Goal: Find specific page/section: Find specific page/section

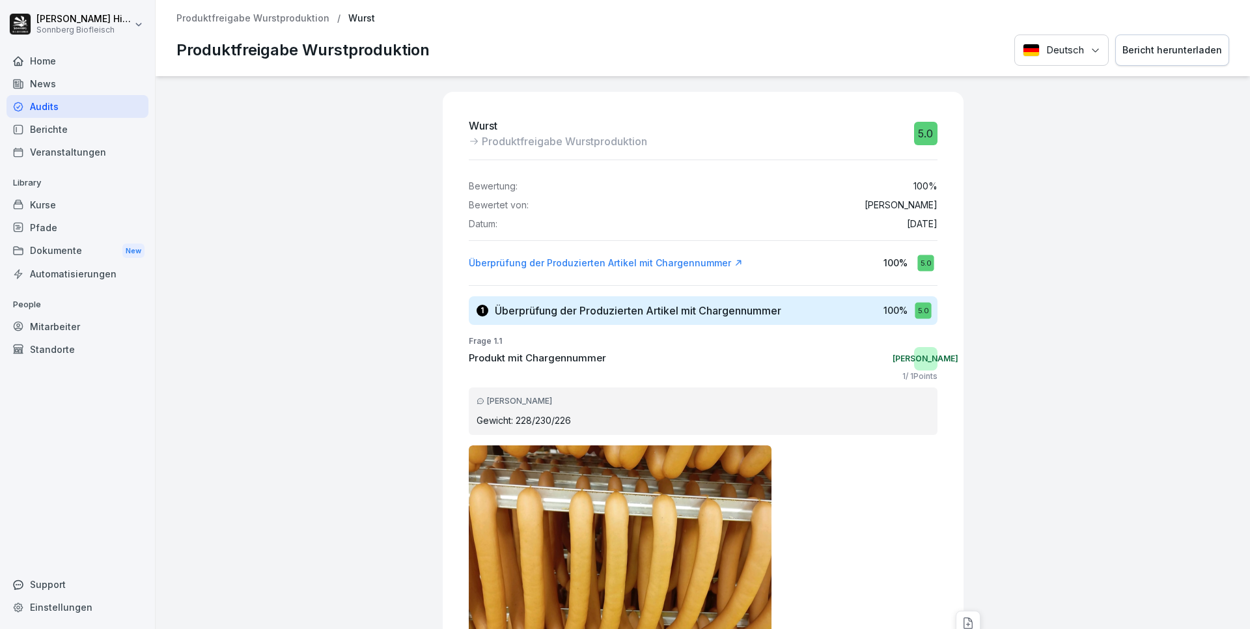
click at [201, 14] on p "Produktfreigabe Wurstproduktion" at bounding box center [252, 18] width 153 height 11
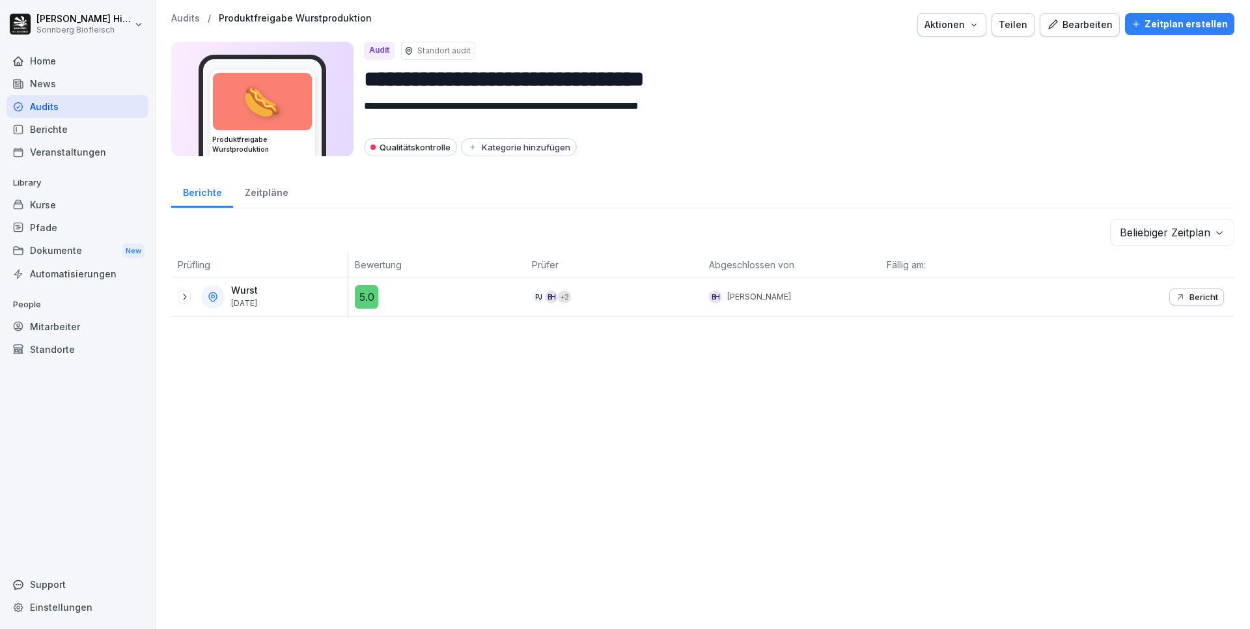
click at [59, 104] on div "Audits" at bounding box center [78, 106] width 142 height 23
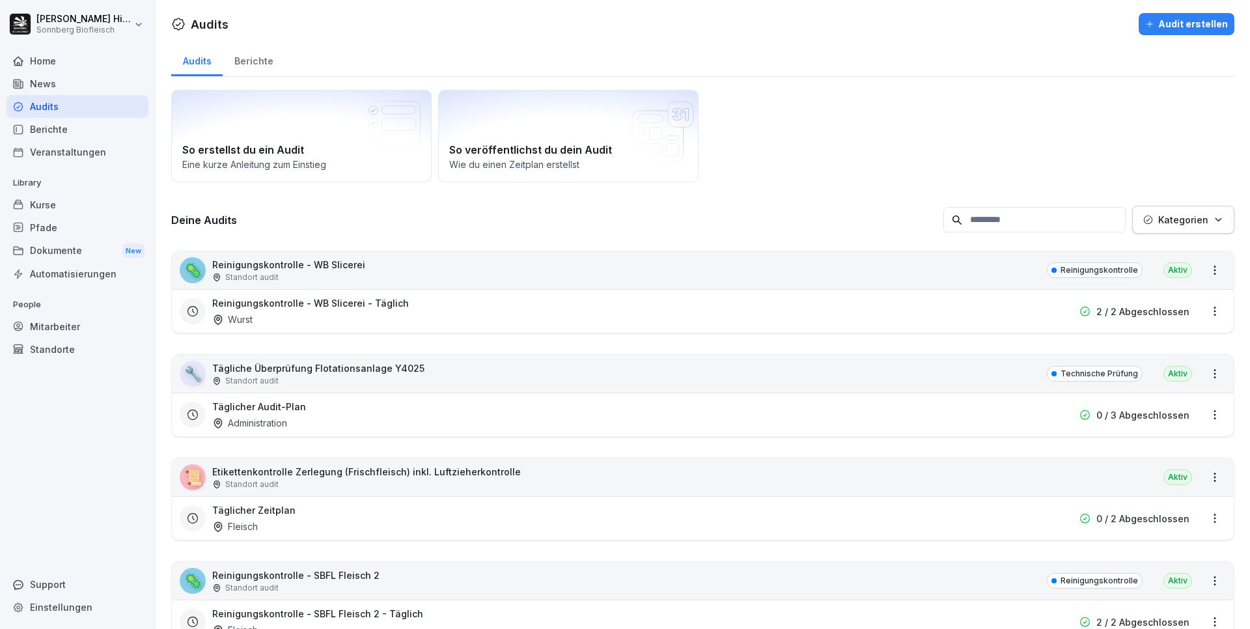
click at [57, 127] on div "Berichte" at bounding box center [78, 129] width 142 height 23
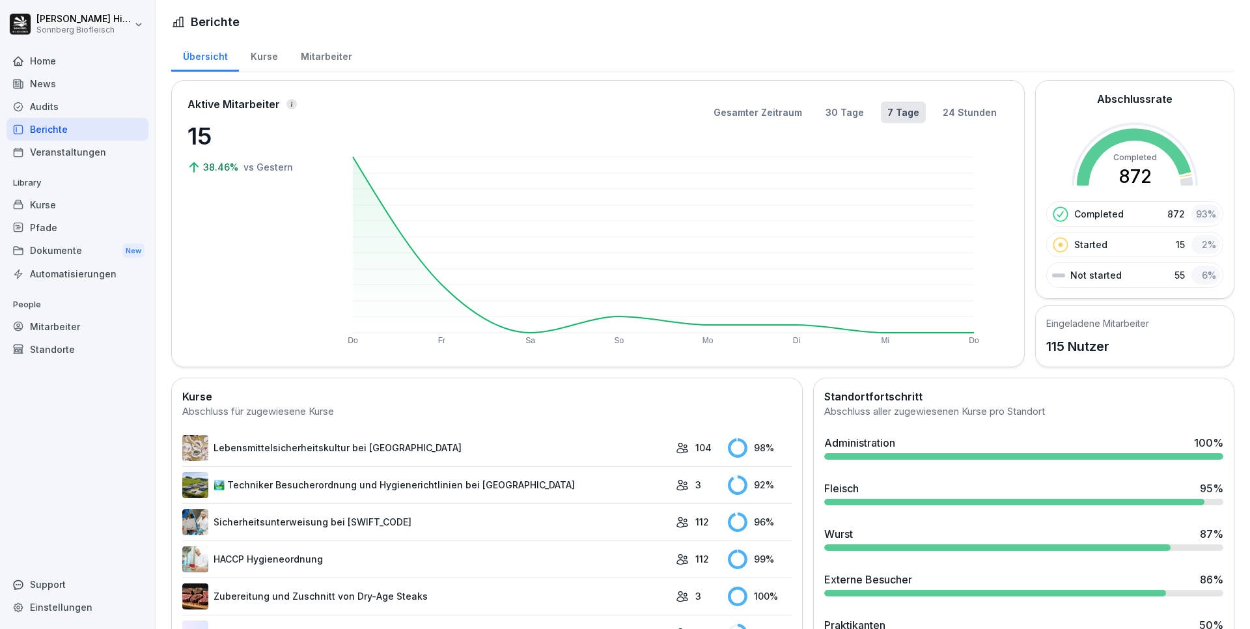
click at [57, 105] on div "Audits" at bounding box center [78, 106] width 142 height 23
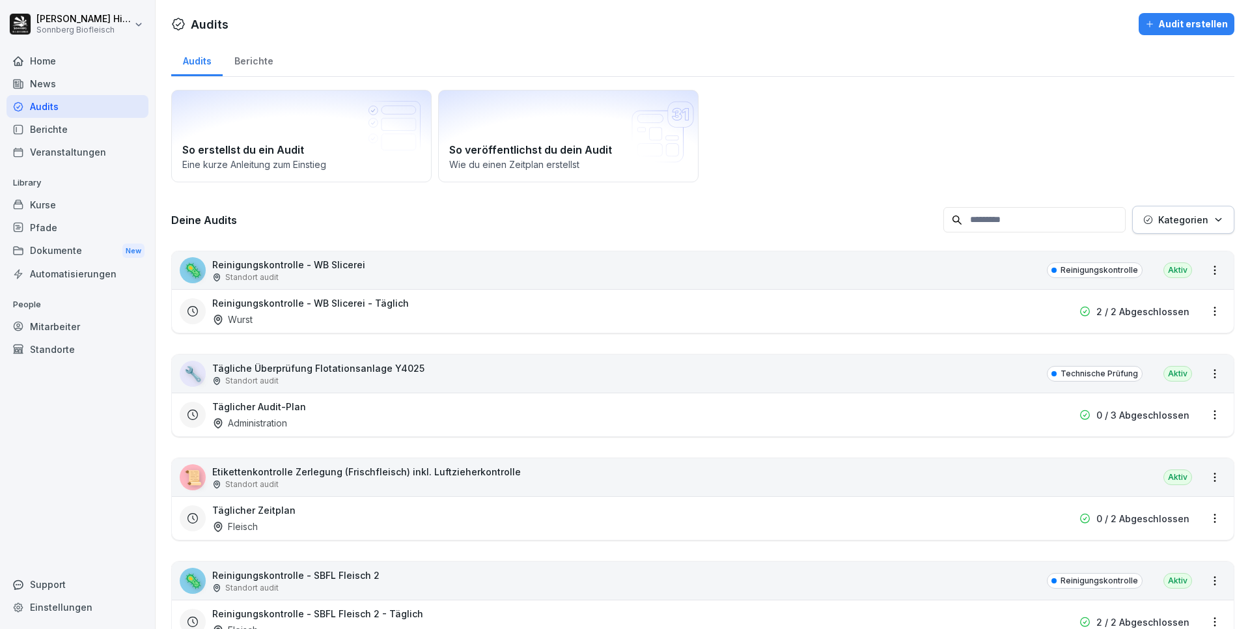
click at [253, 64] on div "Berichte" at bounding box center [254, 59] width 62 height 33
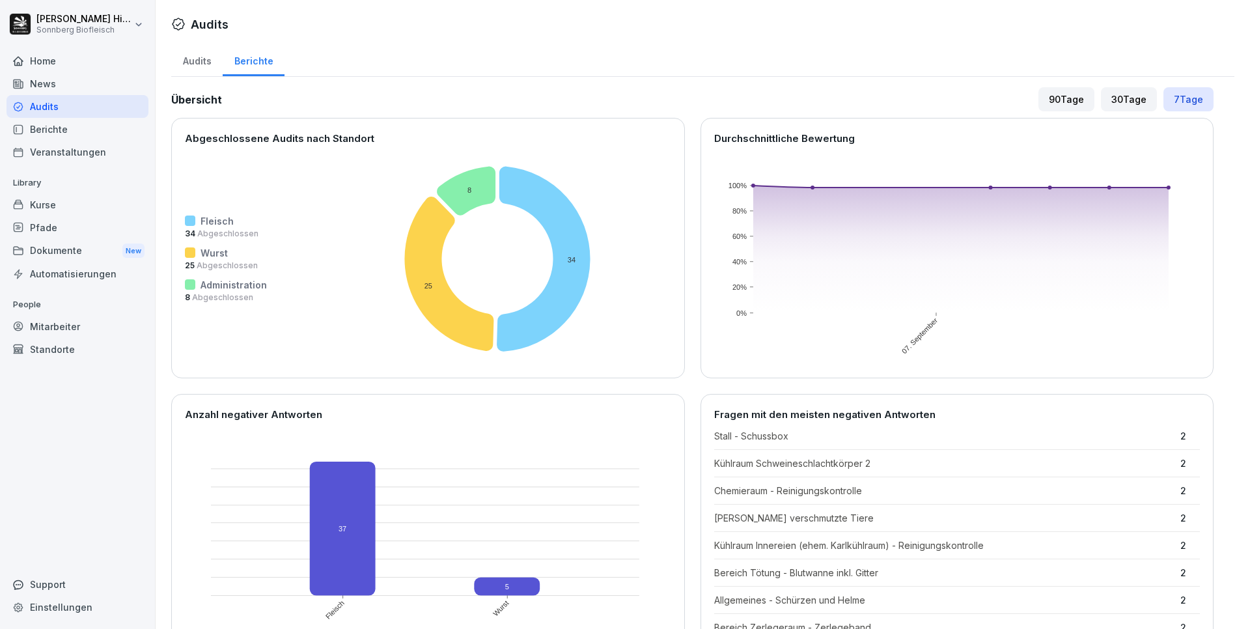
click at [37, 130] on div "Berichte" at bounding box center [78, 129] width 142 height 23
